Goal: Find specific page/section: Find specific page/section

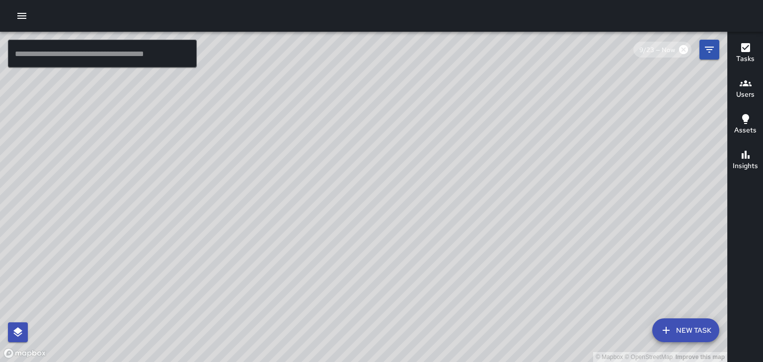
click at [740, 92] on h6 "Users" at bounding box center [745, 94] width 18 height 11
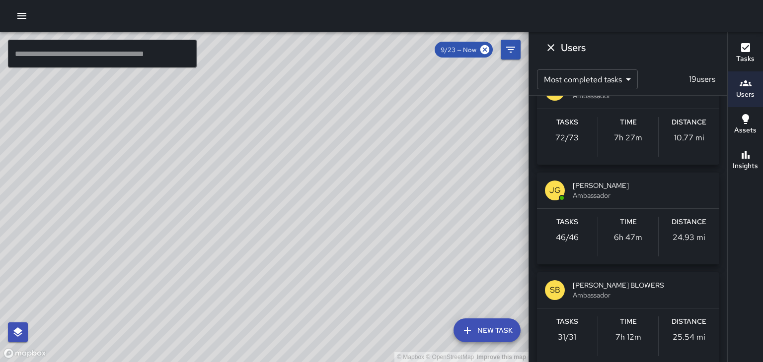
scroll to position [226, 0]
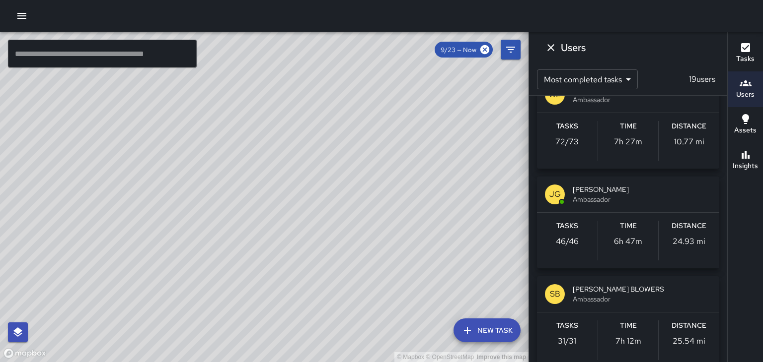
click at [627, 295] on span "Ambassador" at bounding box center [642, 299] width 139 height 10
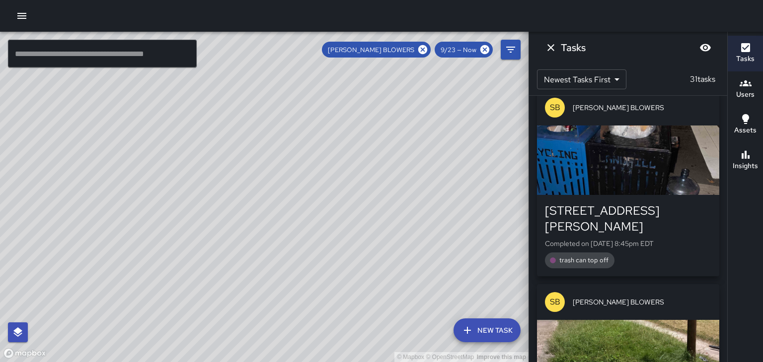
scroll to position [2466, 0]
click at [686, 319] on div "button" at bounding box center [628, 354] width 182 height 70
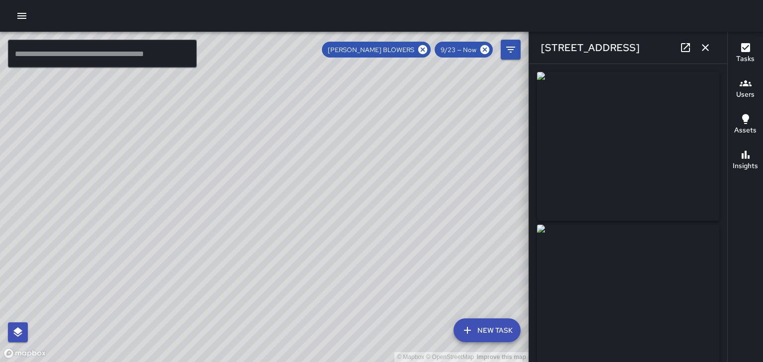
type input "**********"
click at [706, 50] on icon "button" at bounding box center [705, 48] width 12 height 12
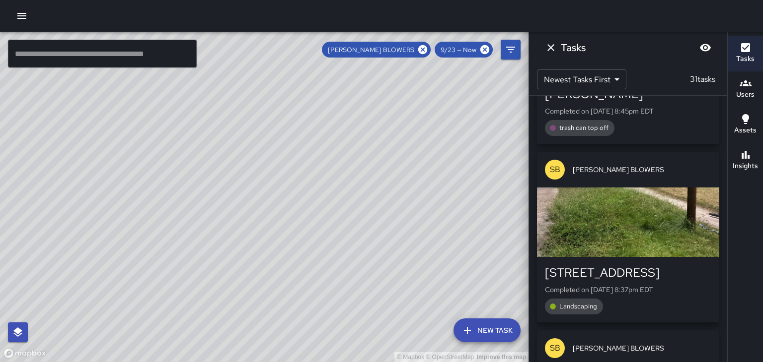
scroll to position [2601, 0]
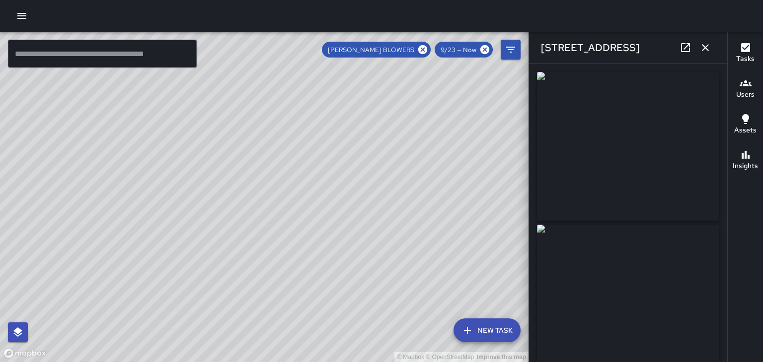
type input "**********"
click at [705, 48] on icon "button" at bounding box center [705, 47] width 7 height 7
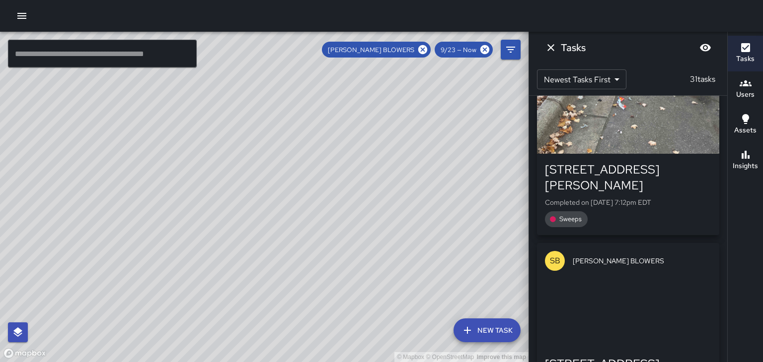
scroll to position [3644, 0]
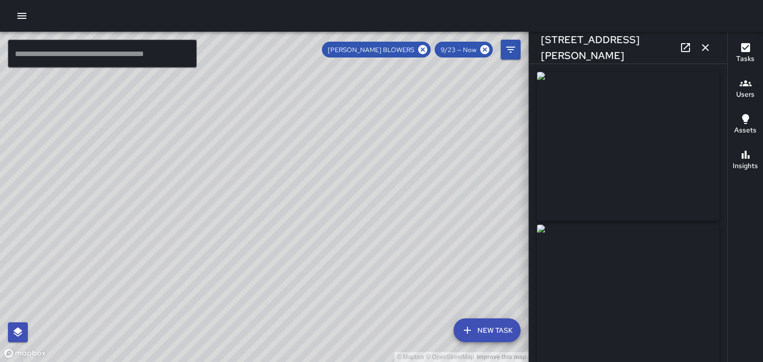
type input "**********"
click at [708, 50] on icon "button" at bounding box center [705, 47] width 7 height 7
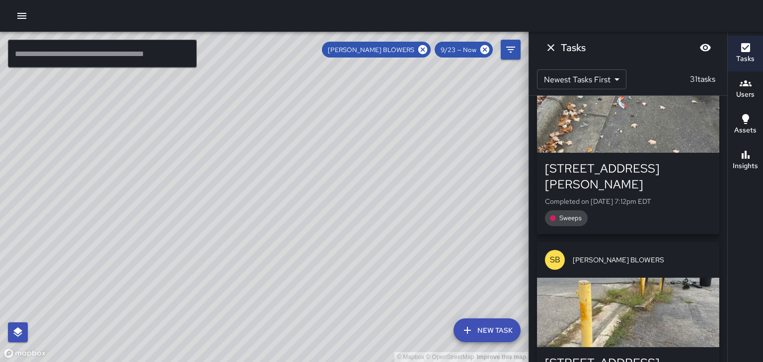
click at [425, 58] on div "[PERSON_NAME] BLOWERS 9/23 — Now" at bounding box center [421, 50] width 199 height 20
click at [426, 50] on icon at bounding box center [422, 49] width 9 height 9
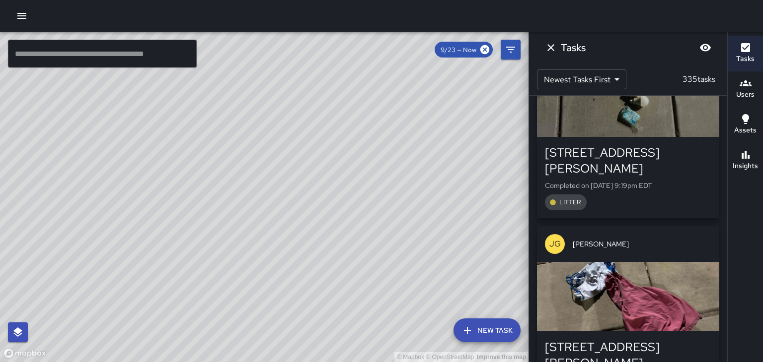
click at [425, 54] on div "© Mapbox © OpenStreetMap Improve this map" at bounding box center [264, 197] width 528 height 331
click at [552, 48] on icon "Dismiss" at bounding box center [551, 48] width 12 height 12
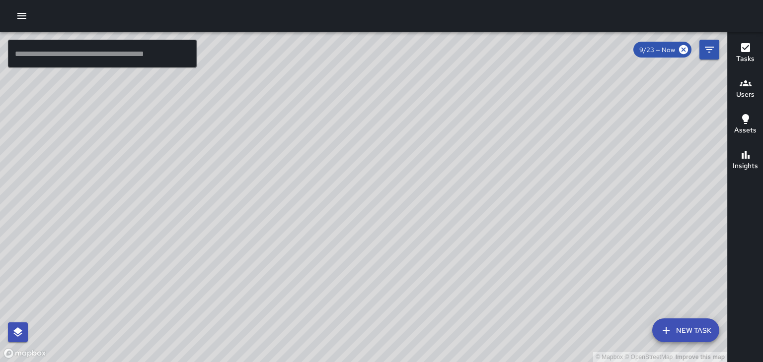
click at [737, 83] on div "Users" at bounding box center [745, 88] width 18 height 23
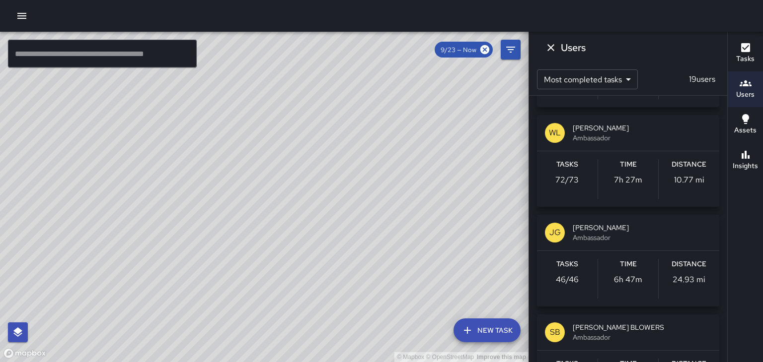
scroll to position [187, 0]
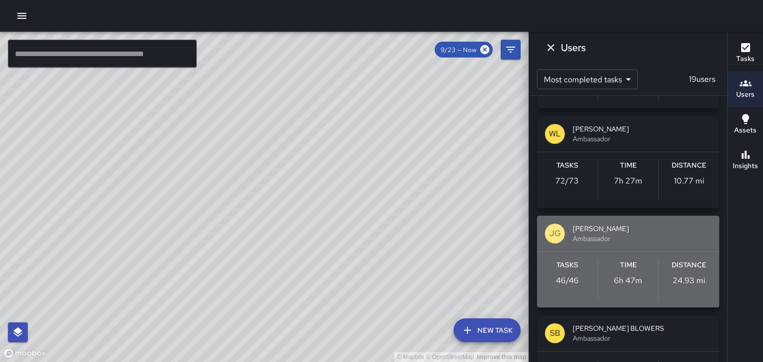
click at [618, 236] on span "Ambassador" at bounding box center [642, 239] width 139 height 10
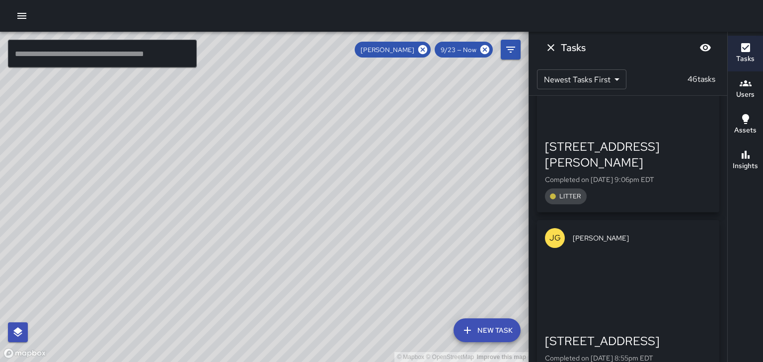
scroll to position [3733, 0]
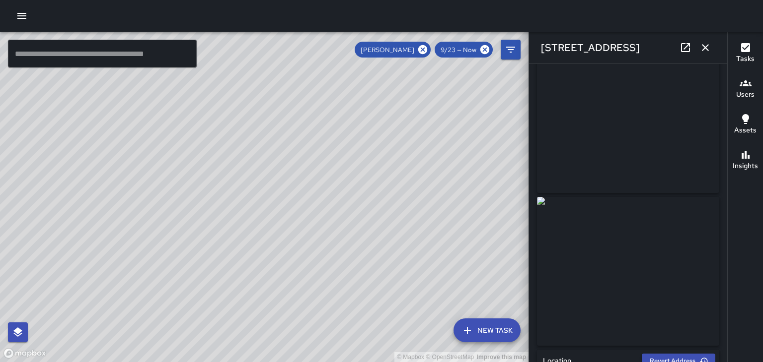
scroll to position [19, 0]
click at [708, 45] on icon "button" at bounding box center [705, 47] width 7 height 7
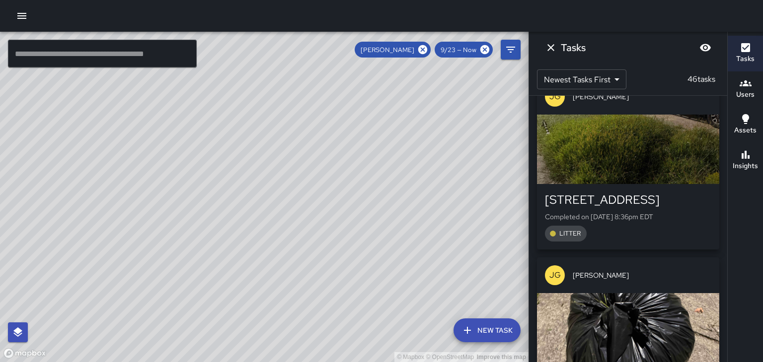
scroll to position [4051, 0]
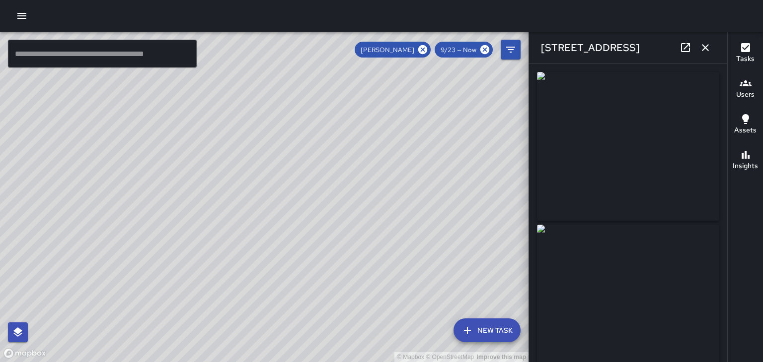
click at [705, 48] on icon "button" at bounding box center [705, 47] width 7 height 7
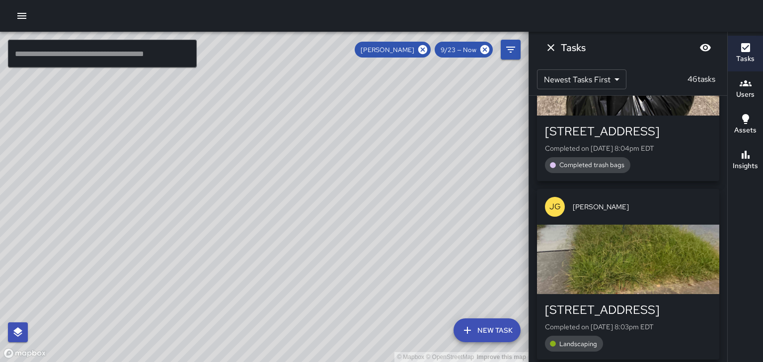
scroll to position [4296, 0]
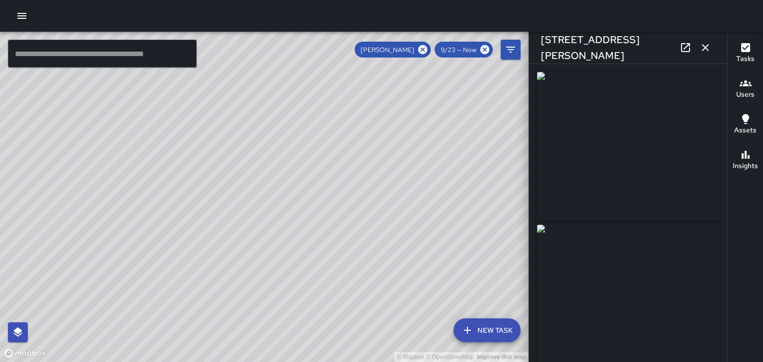
click at [713, 51] on button "button" at bounding box center [705, 48] width 20 height 20
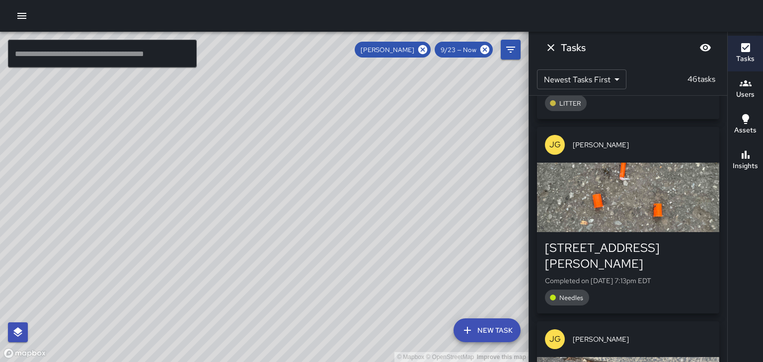
scroll to position [5316, 0]
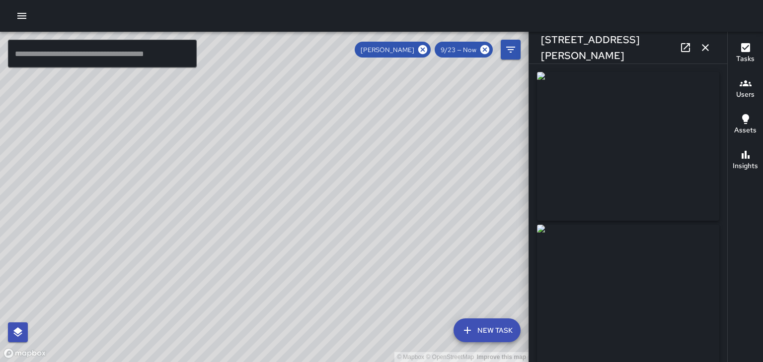
type input "**********"
click at [705, 55] on button "button" at bounding box center [705, 48] width 20 height 20
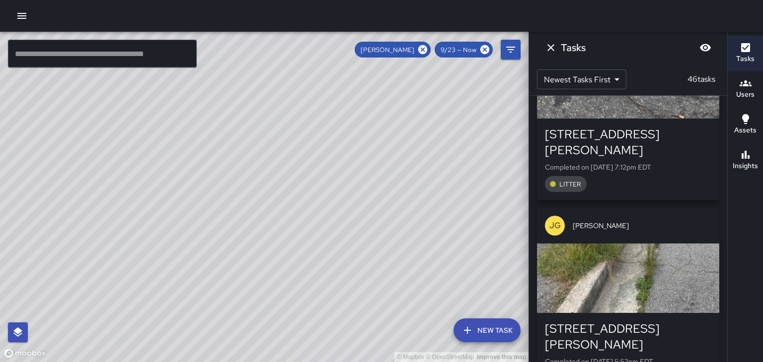
scroll to position [5631, 0]
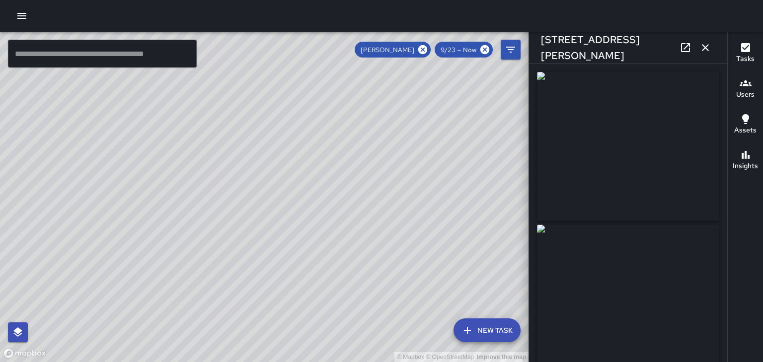
type input "**********"
click at [705, 48] on icon "button" at bounding box center [705, 47] width 7 height 7
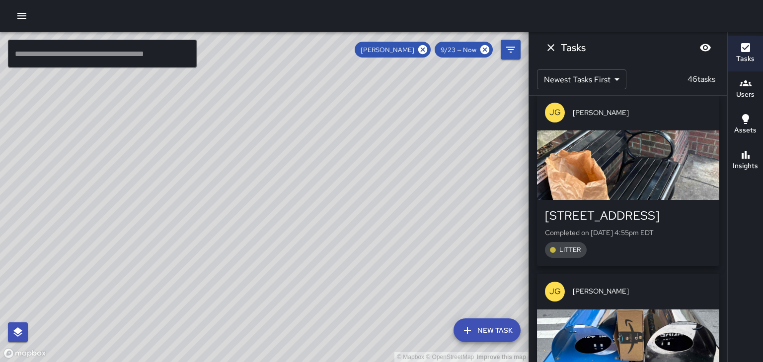
scroll to position [6501, 0]
click at [551, 57] on button "Dismiss" at bounding box center [551, 48] width 20 height 20
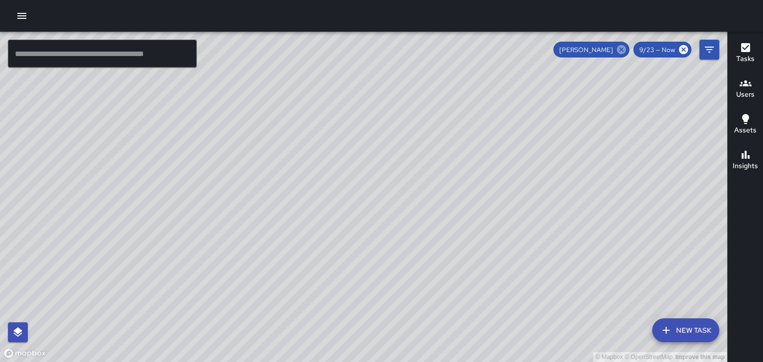
click at [625, 46] on icon at bounding box center [621, 49] width 9 height 9
